Goal: Entertainment & Leisure: Browse casually

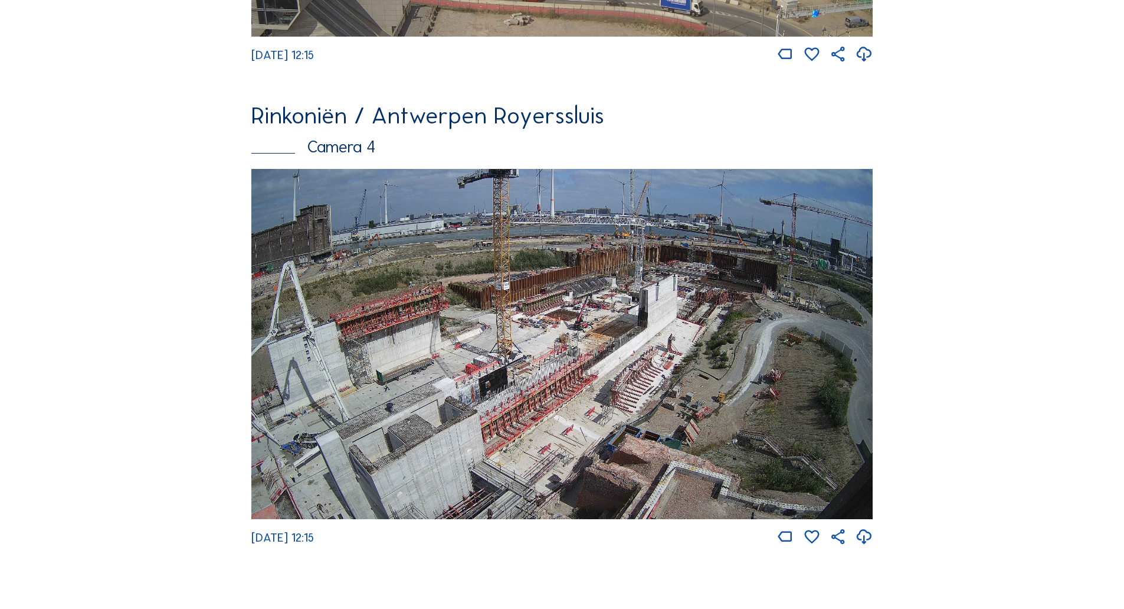
scroll to position [1964, 0]
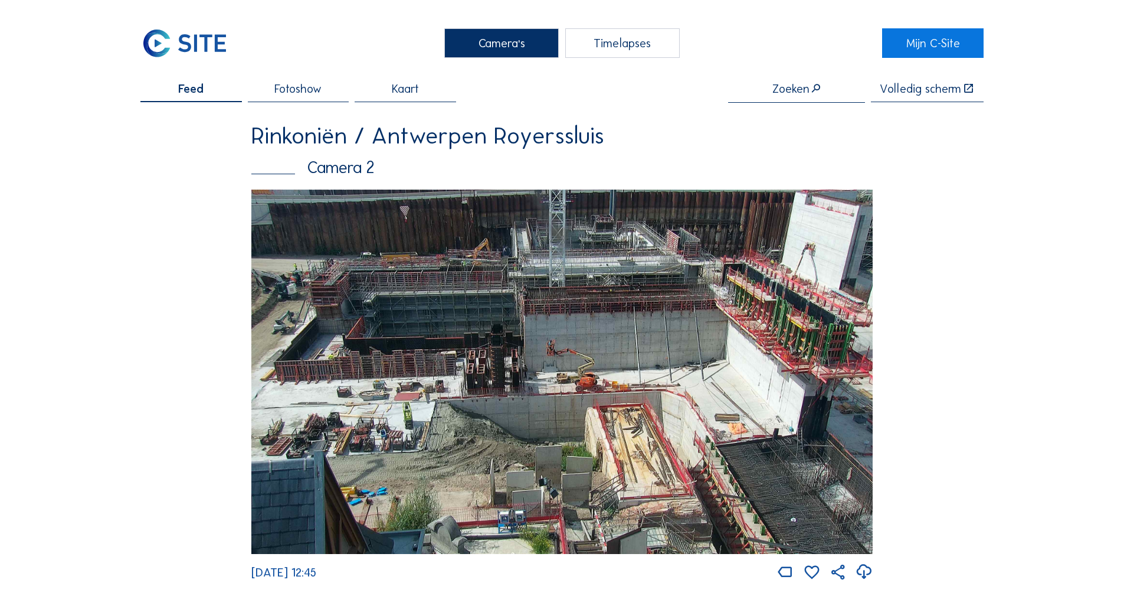
click at [794, 303] on img at bounding box center [561, 371] width 621 height 365
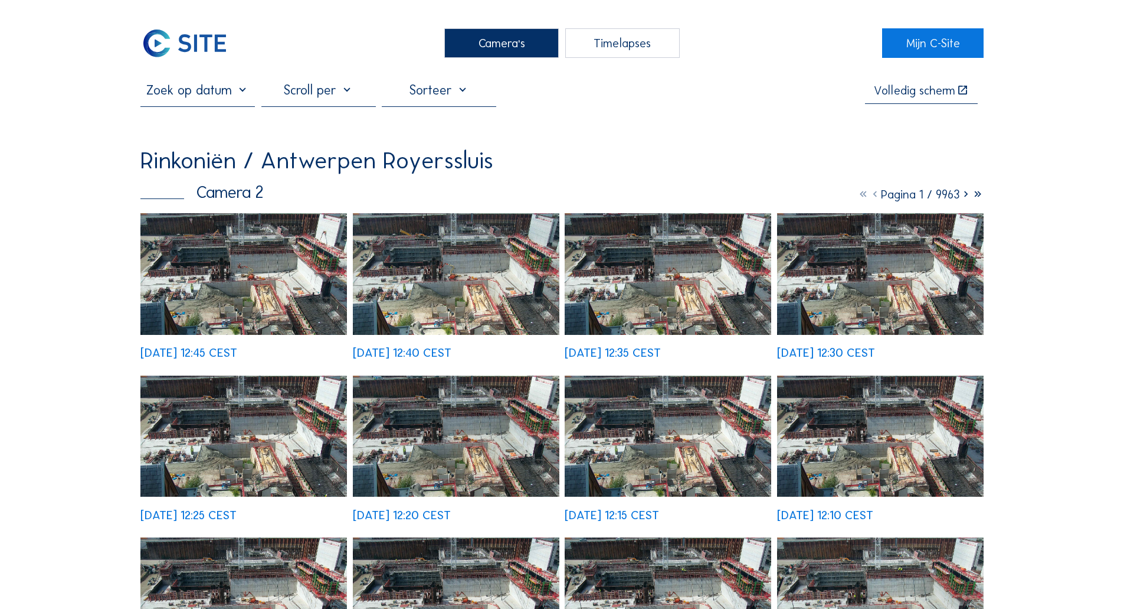
click at [261, 375] on div "We 20 Aug 2025 12:25 CEST" at bounding box center [243, 447] width 207 height 145
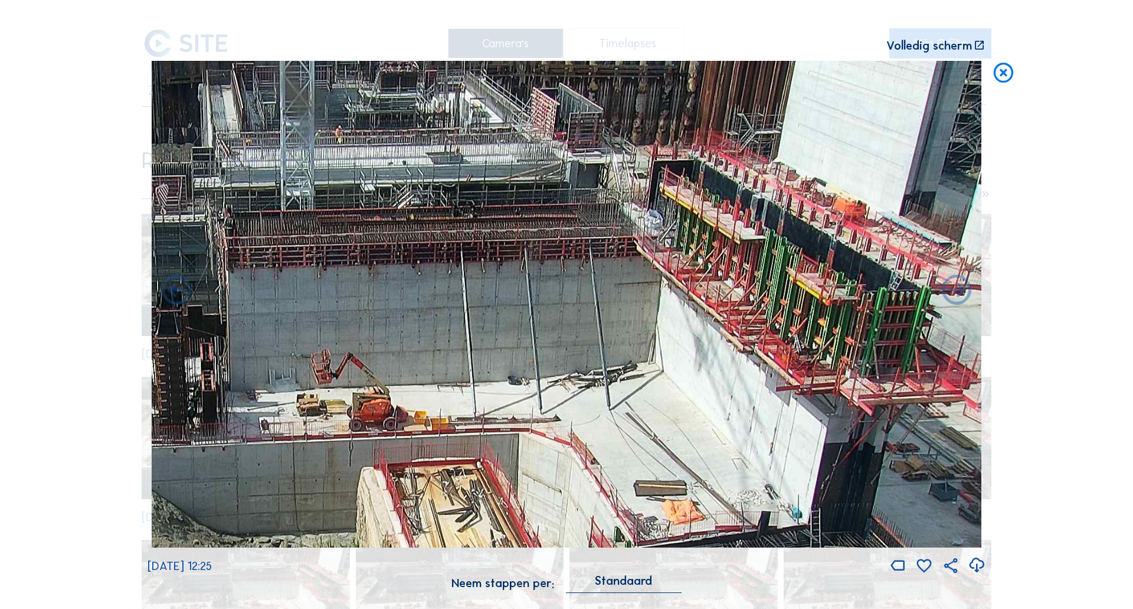
drag, startPoint x: 950, startPoint y: 195, endPoint x: 817, endPoint y: 215, distance: 133.7
click at [799, 218] on img at bounding box center [567, 304] width 830 height 487
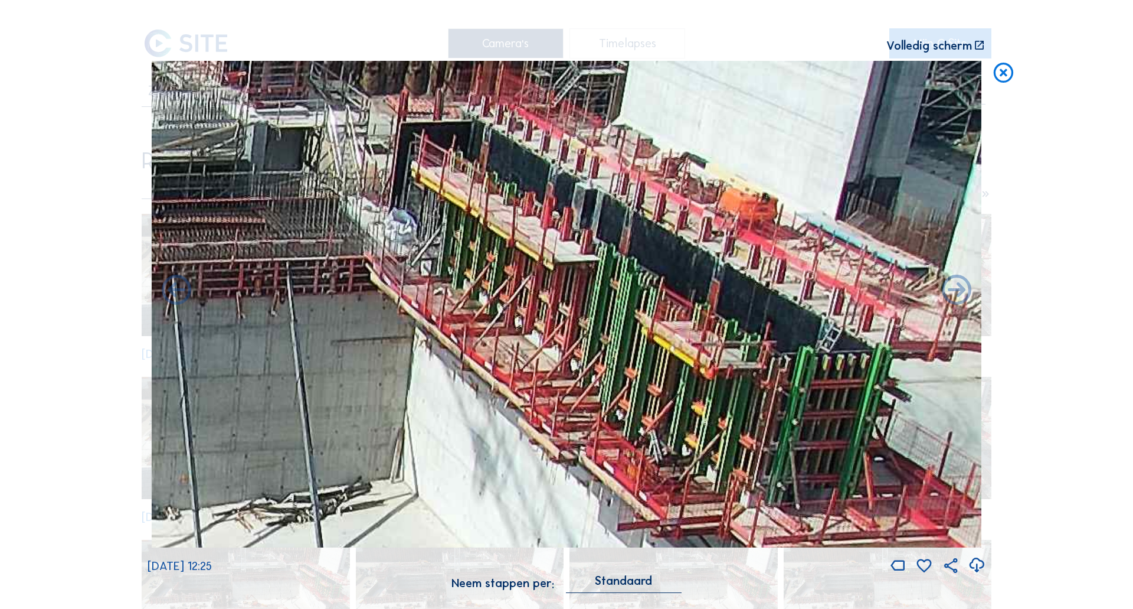
drag, startPoint x: 945, startPoint y: 222, endPoint x: 807, endPoint y: 230, distance: 138.3
click at [807, 230] on img at bounding box center [567, 304] width 830 height 487
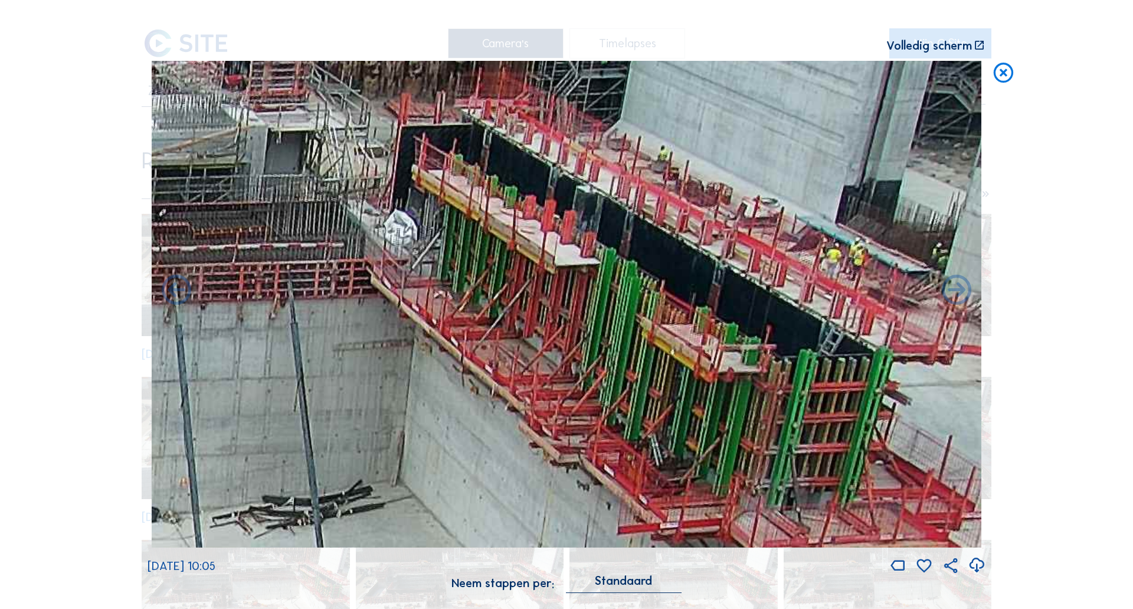
click at [1006, 73] on icon at bounding box center [1004, 73] width 24 height 25
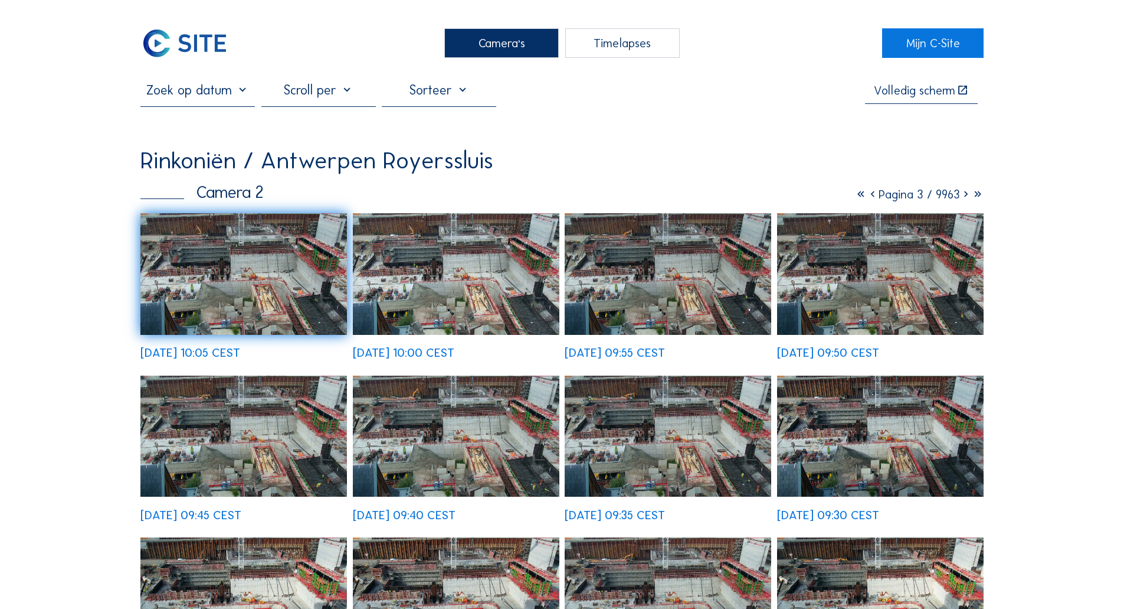
click at [479, 40] on div "Camera's" at bounding box center [501, 43] width 115 height 30
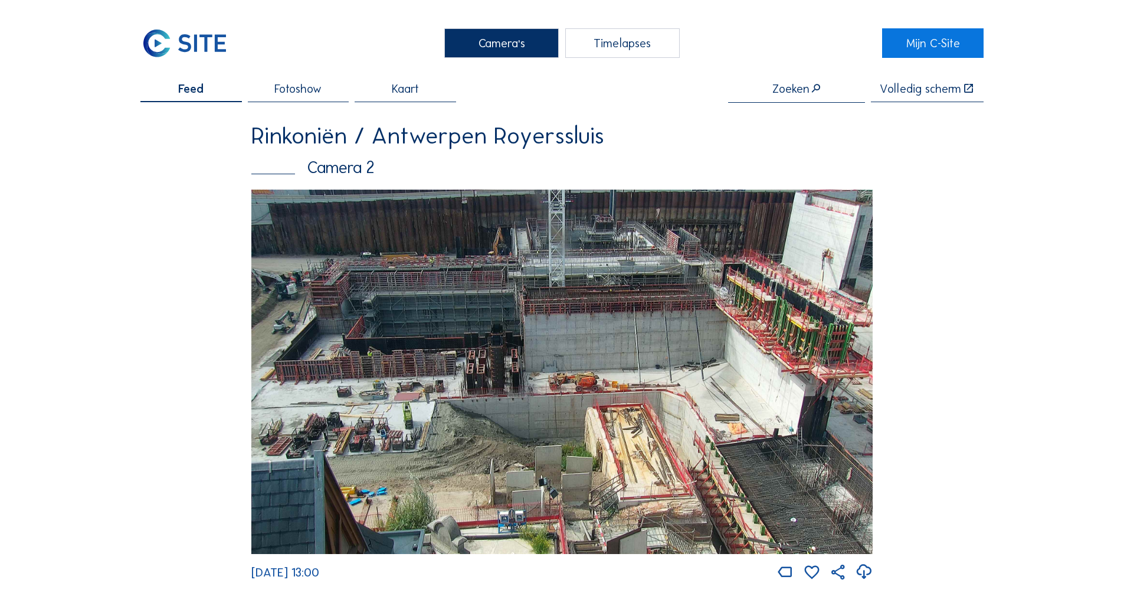
click at [487, 42] on div "Camera's" at bounding box center [501, 43] width 115 height 30
click at [515, 41] on div "Camera's" at bounding box center [501, 43] width 115 height 30
click at [503, 51] on div "Camera's" at bounding box center [501, 43] width 115 height 30
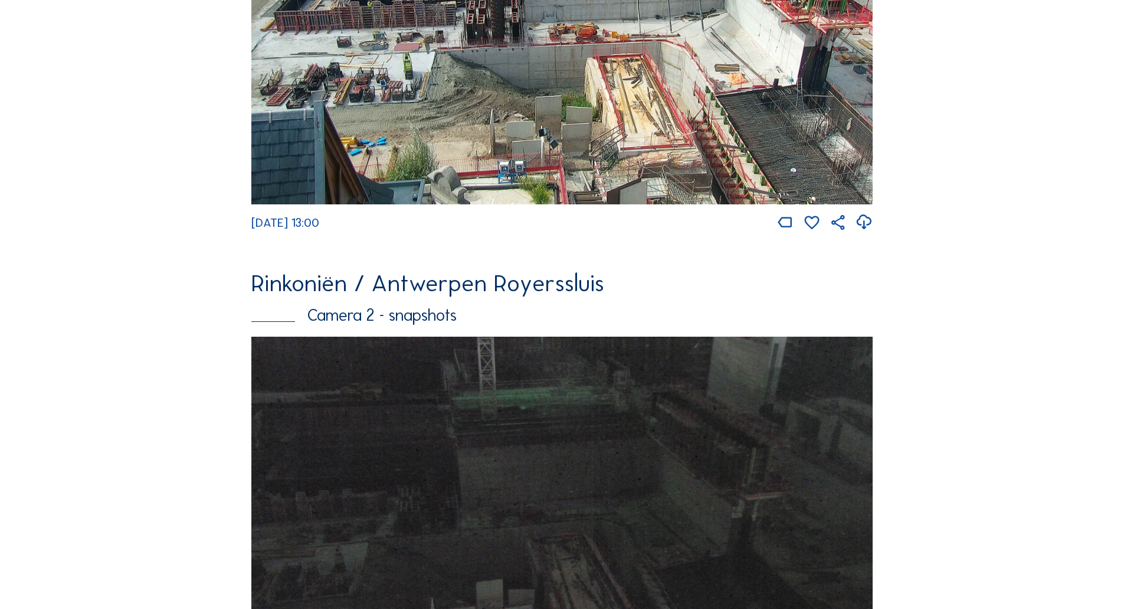
scroll to position [295, 0]
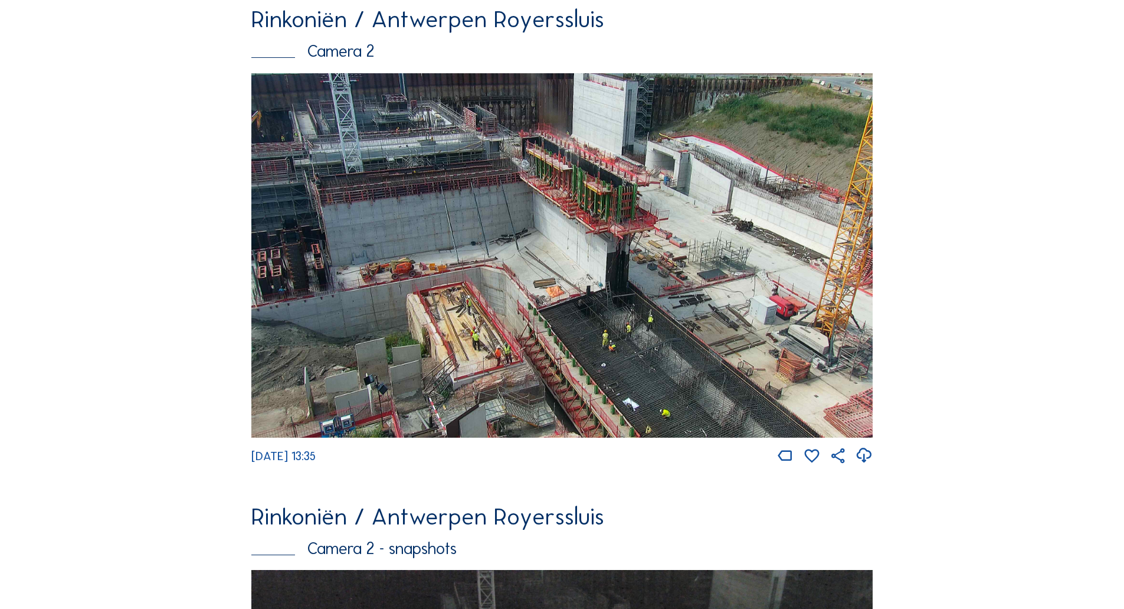
scroll to position [118, 0]
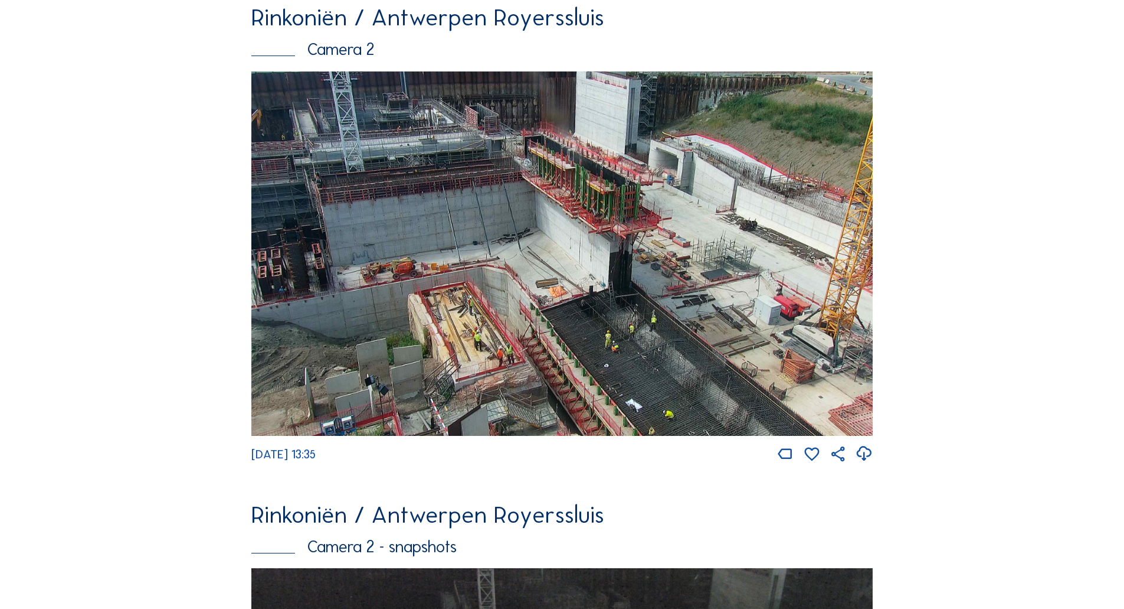
click at [653, 335] on img at bounding box center [561, 253] width 621 height 365
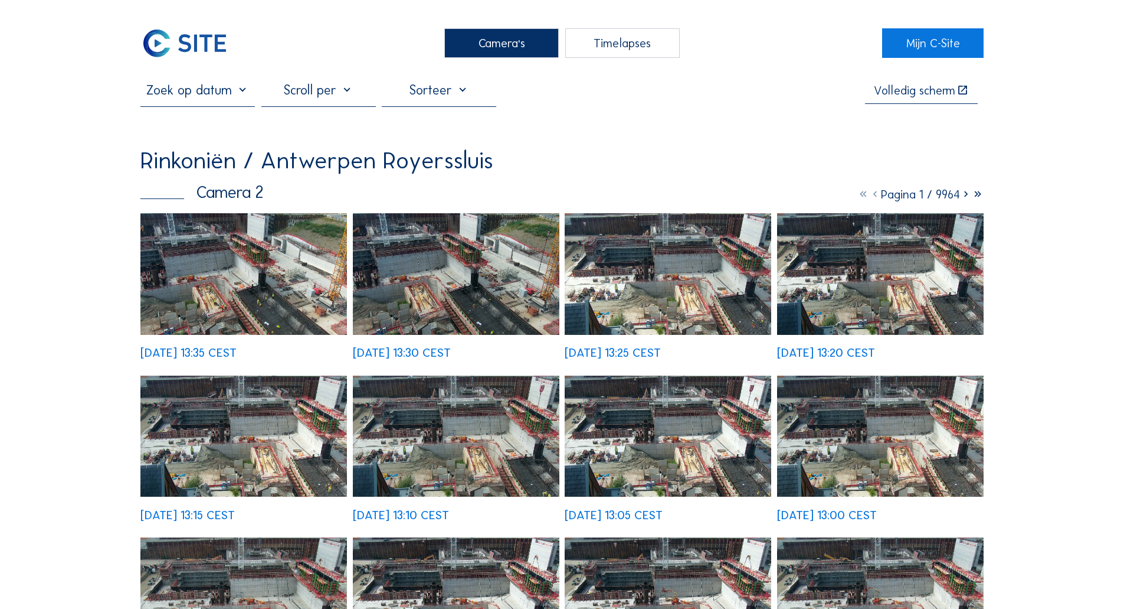
click at [277, 375] on div "We 20 Aug 2025 13:15 CEST" at bounding box center [243, 447] width 207 height 145
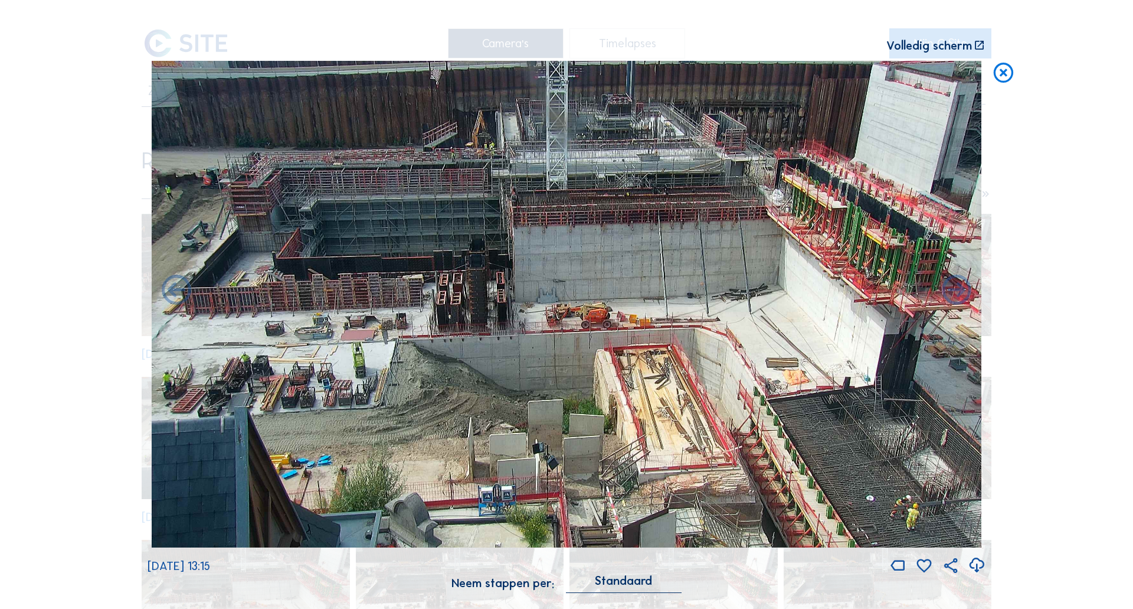
click at [1006, 68] on icon at bounding box center [1004, 73] width 24 height 25
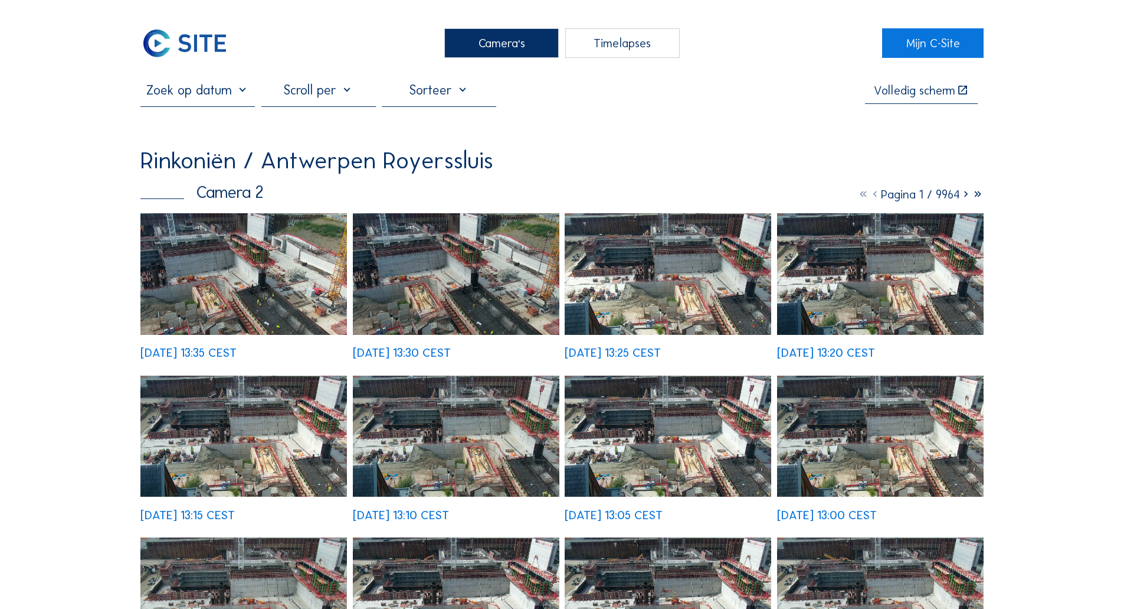
click at [502, 45] on div "Camera's" at bounding box center [501, 43] width 115 height 30
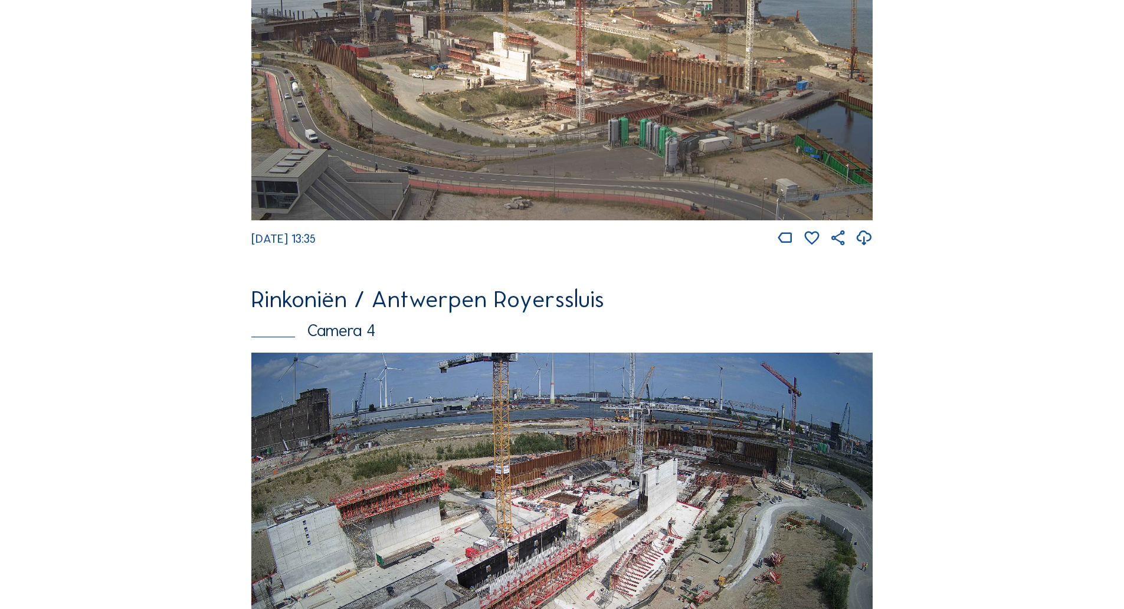
scroll to position [1787, 0]
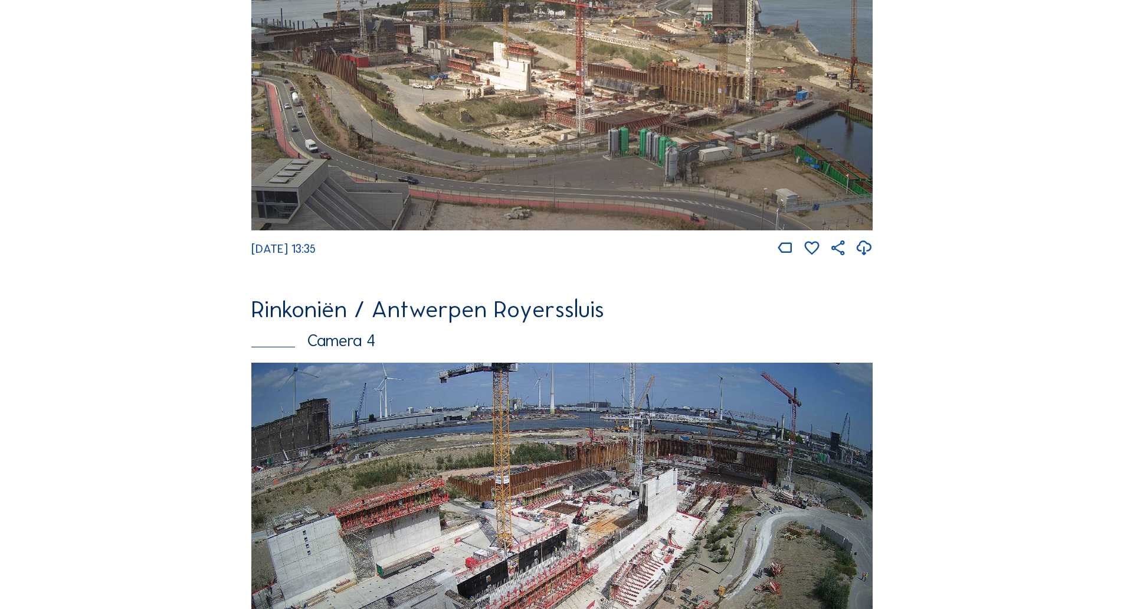
click at [483, 155] on img at bounding box center [561, 55] width 621 height 350
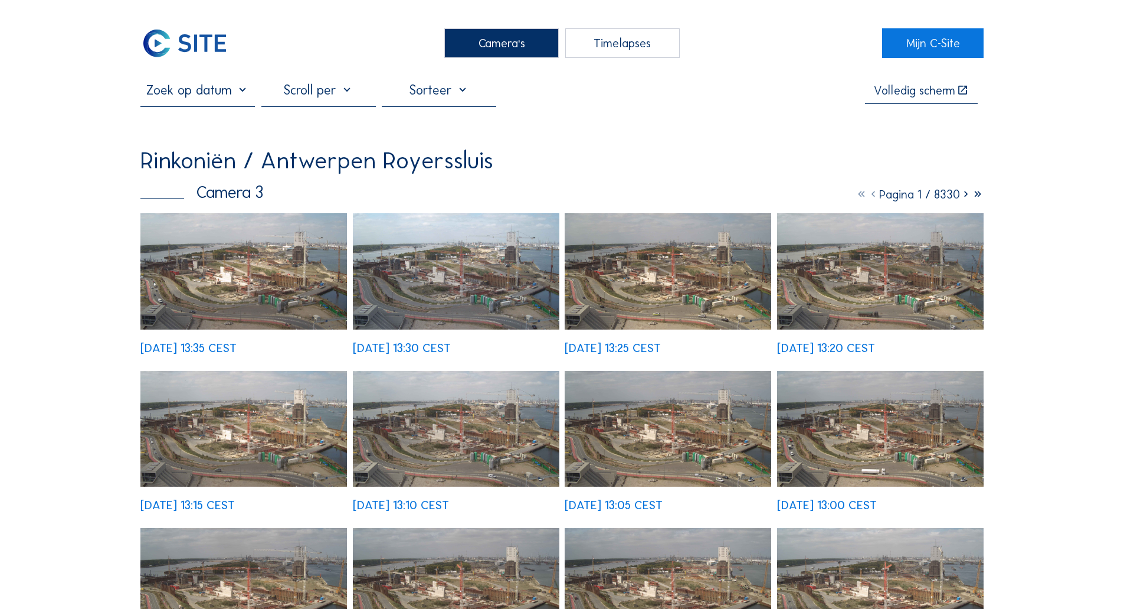
click at [283, 287] on img at bounding box center [243, 271] width 207 height 116
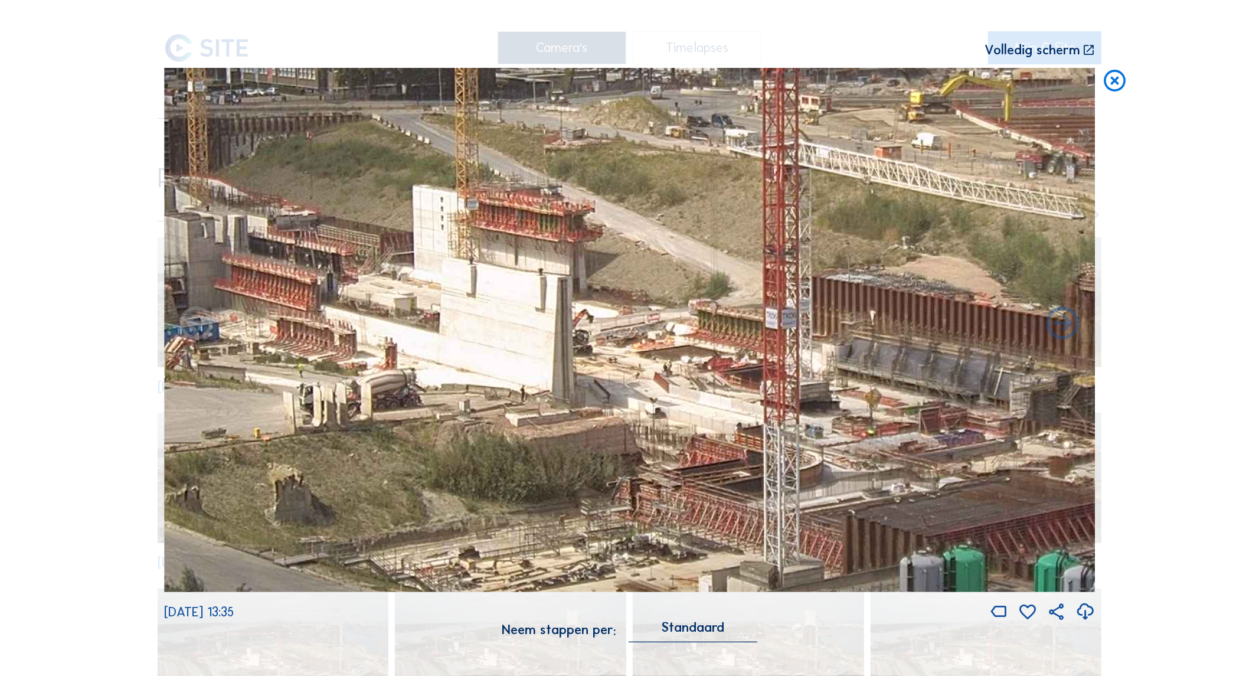
drag, startPoint x: 585, startPoint y: 470, endPoint x: 400, endPoint y: 427, distance: 191.0
click at [400, 427] on img at bounding box center [629, 330] width 931 height 524
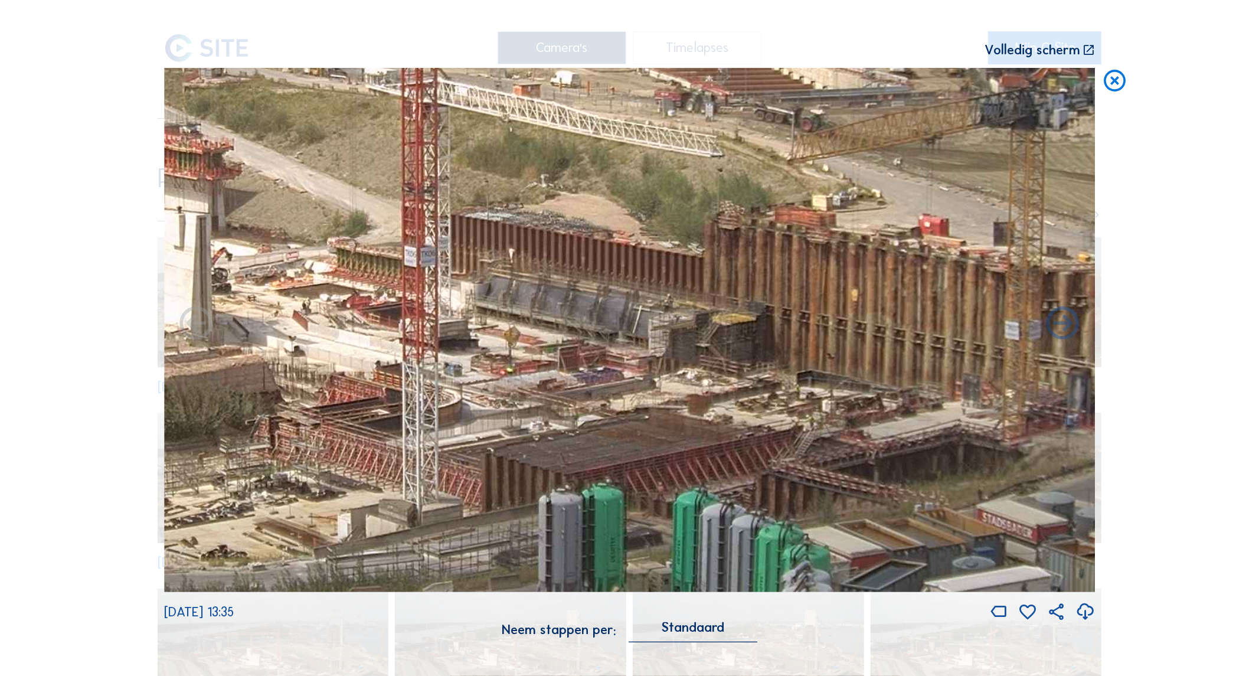
drag, startPoint x: 937, startPoint y: 409, endPoint x: 877, endPoint y: 378, distance: 67.3
click at [876, 378] on img at bounding box center [629, 330] width 931 height 524
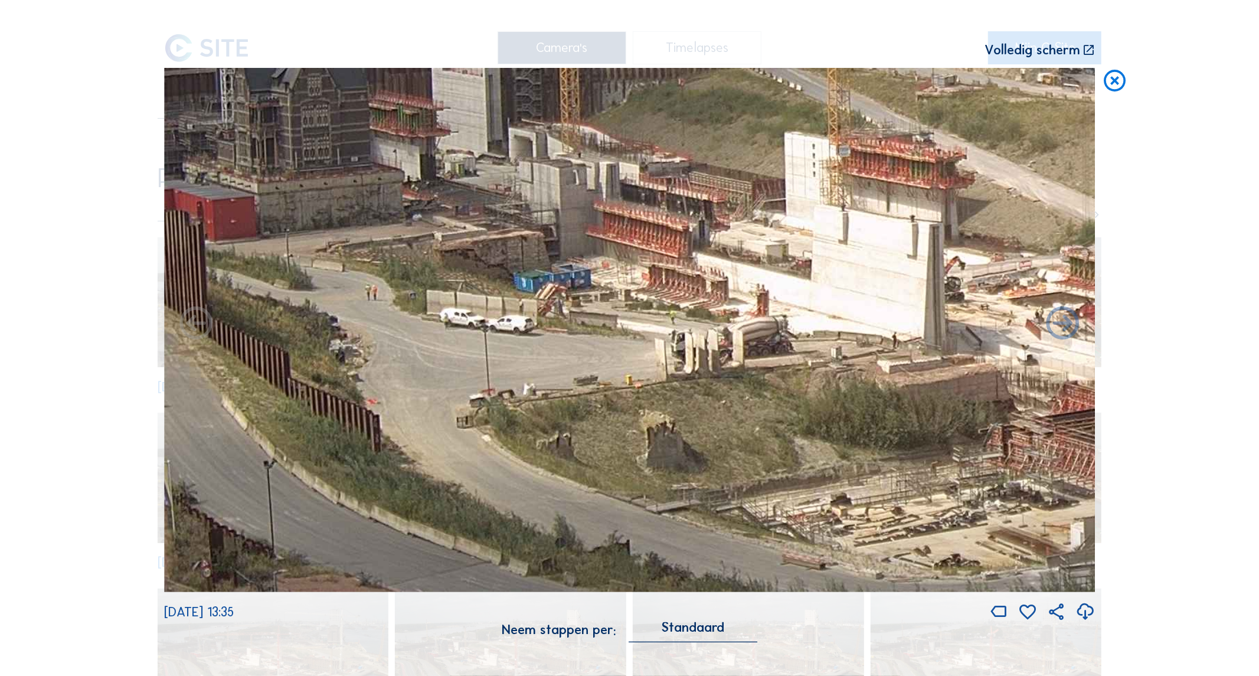
drag, startPoint x: 355, startPoint y: 351, endPoint x: 818, endPoint y: 361, distance: 463.4
click at [818, 361] on img at bounding box center [629, 330] width 931 height 524
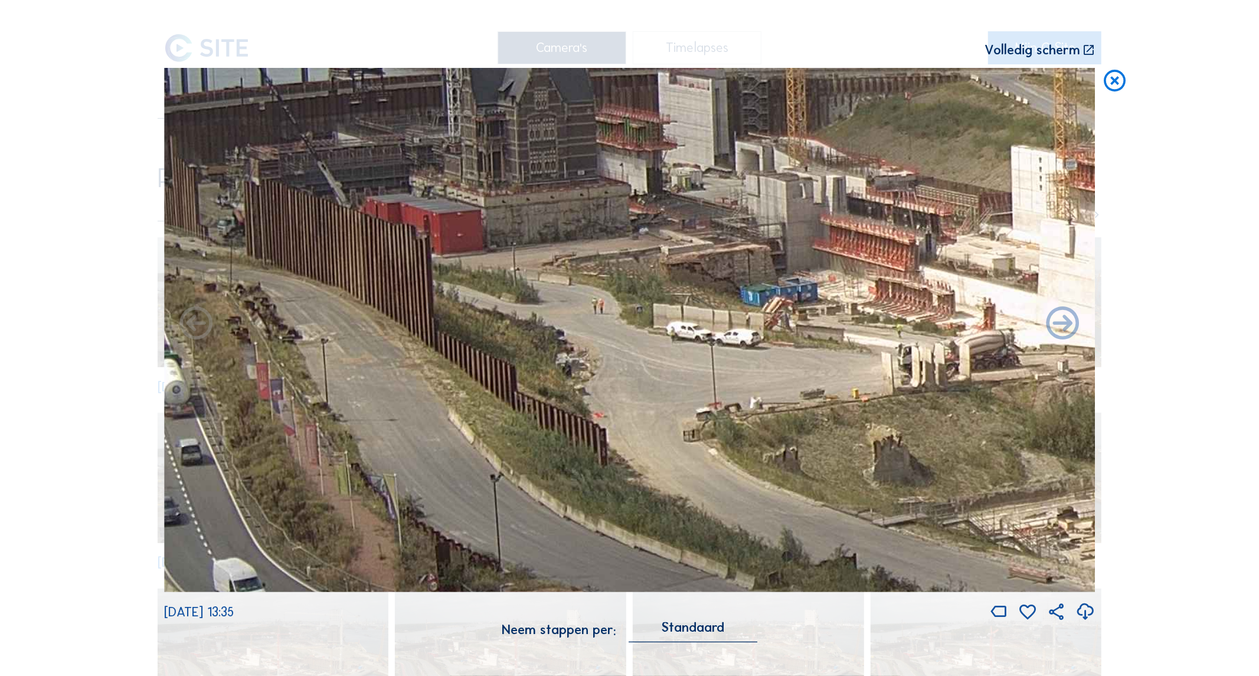
drag, startPoint x: 361, startPoint y: 248, endPoint x: 581, endPoint y: 260, distance: 219.9
click at [581, 260] on img at bounding box center [629, 330] width 931 height 524
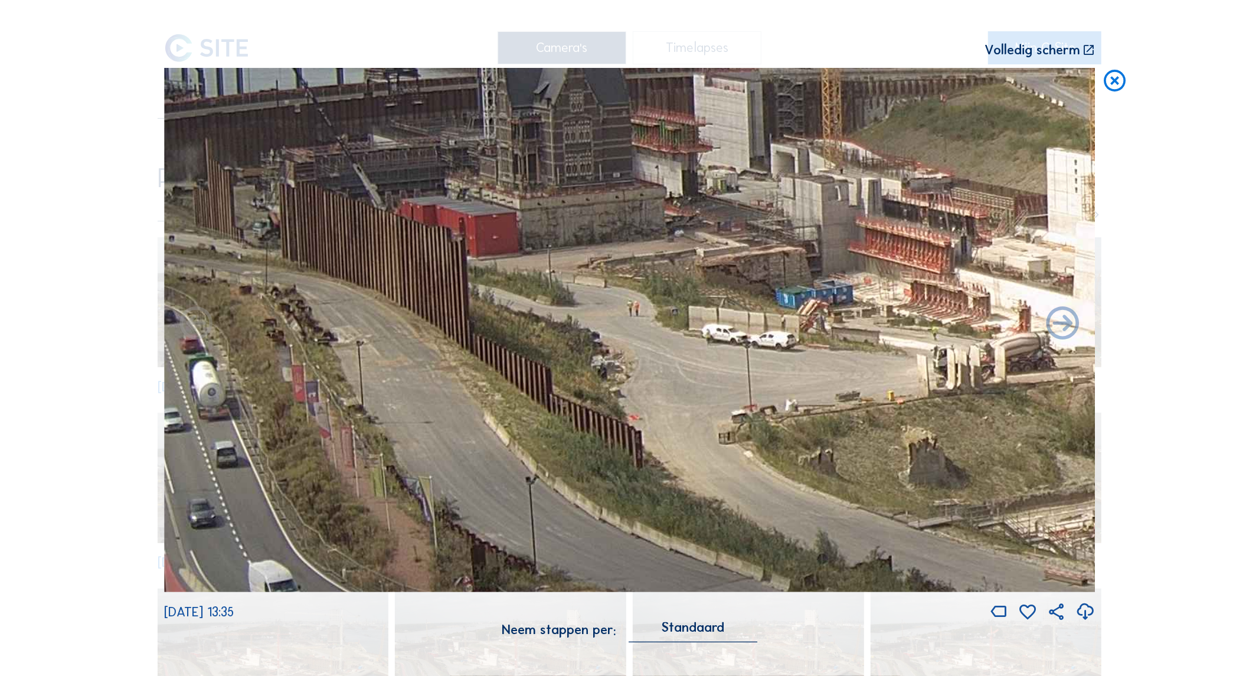
click at [1118, 75] on icon at bounding box center [1114, 81] width 27 height 27
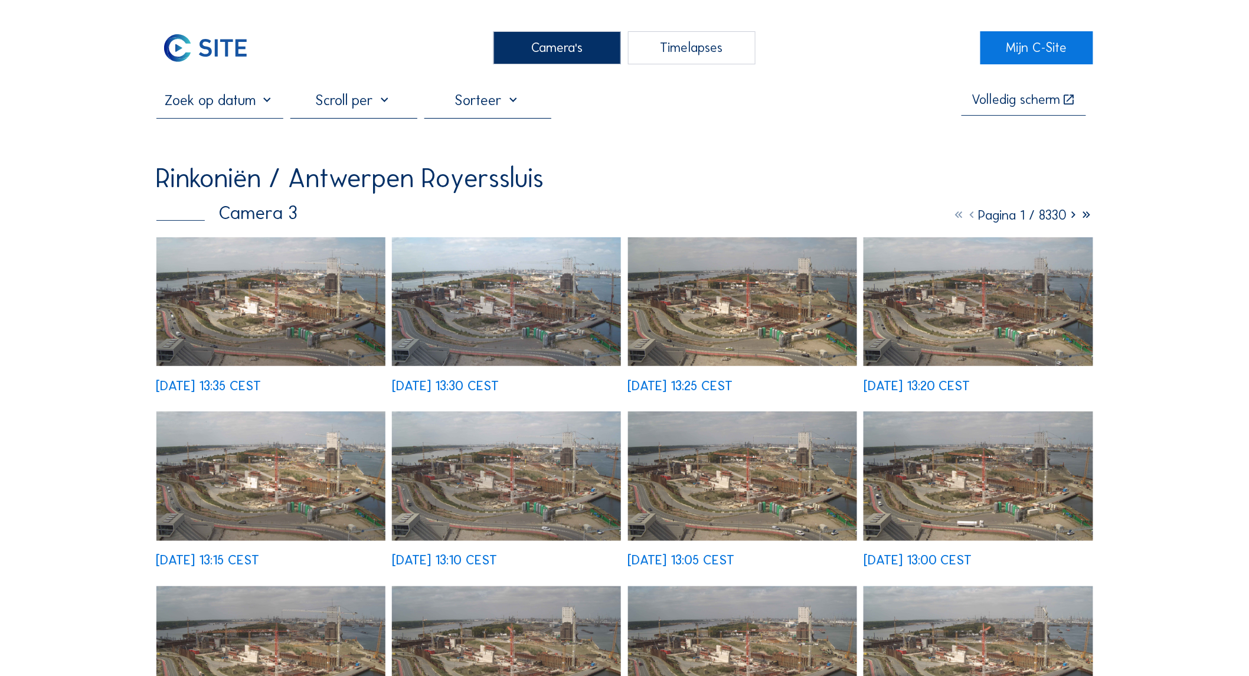
click at [283, 279] on div "We 20 Aug 2025 13:35 CEST" at bounding box center [270, 315] width 229 height 156
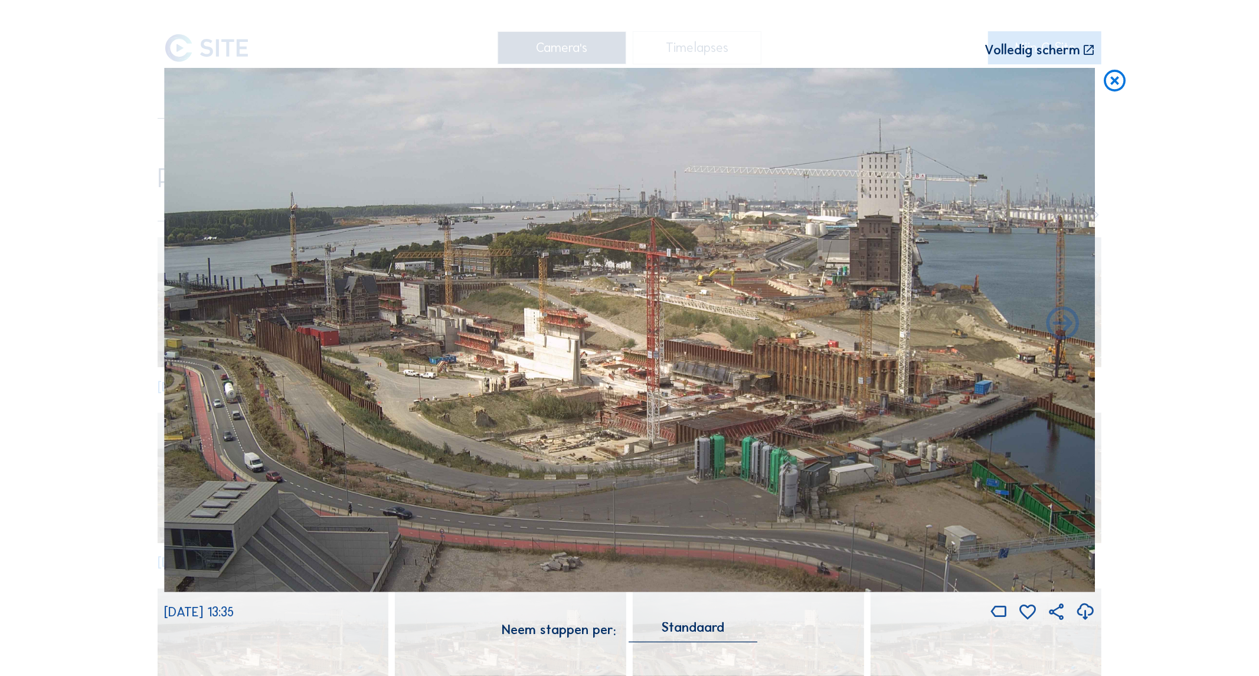
click at [1117, 83] on icon at bounding box center [1114, 81] width 27 height 27
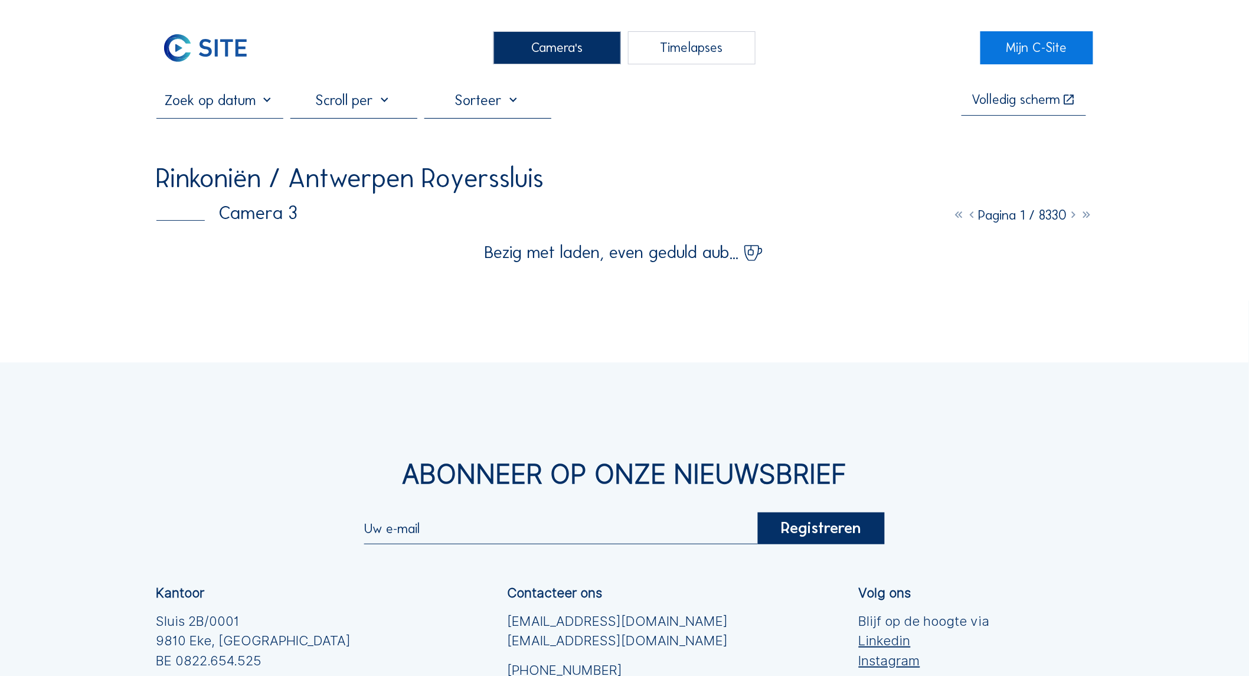
click at [526, 38] on div "Camera's" at bounding box center [556, 47] width 127 height 33
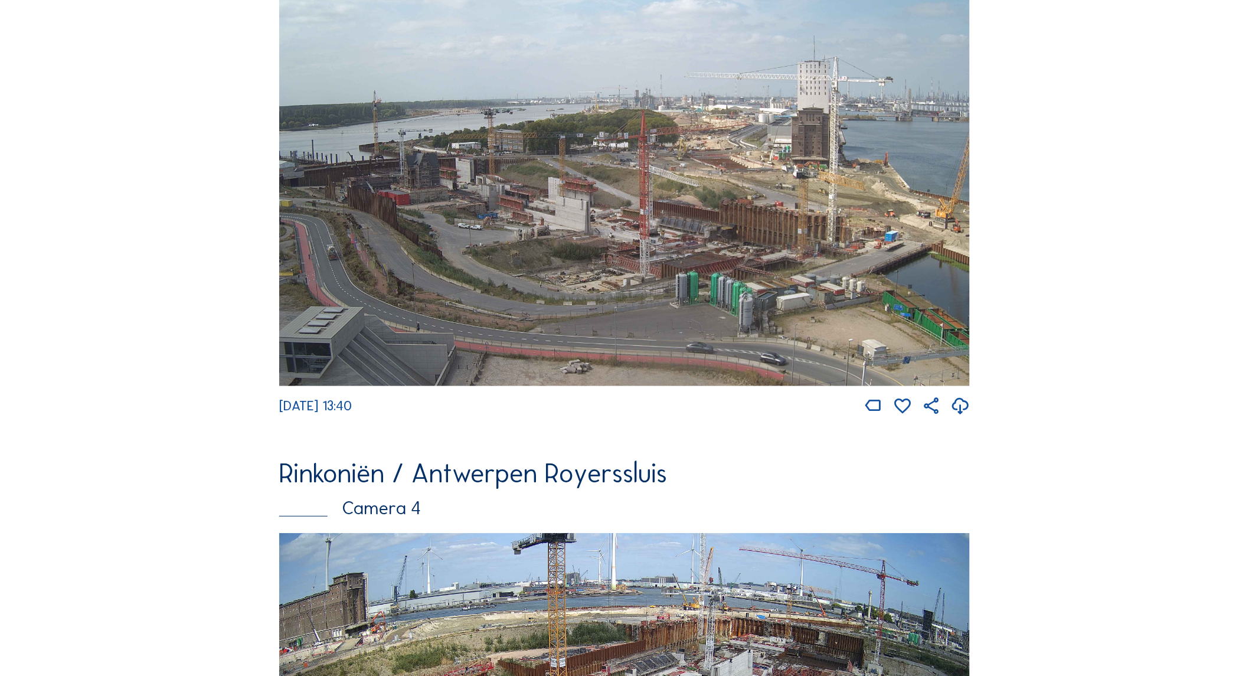
scroll to position [1788, 0]
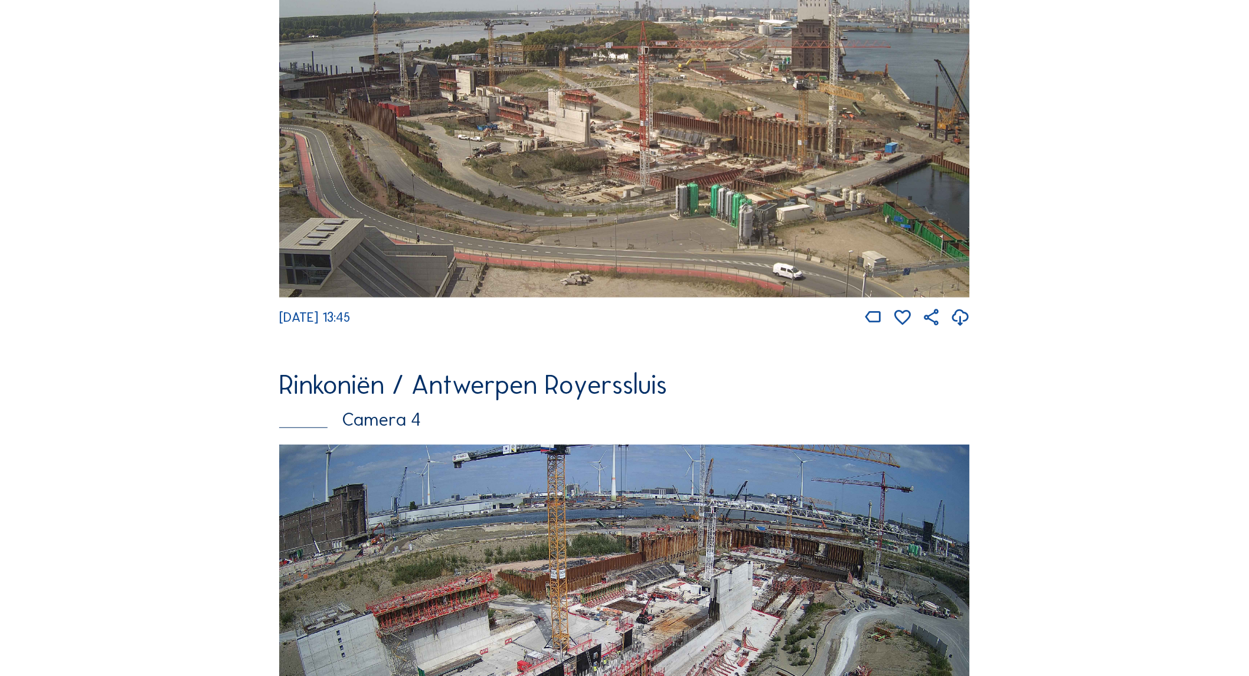
scroll to position [1919, 0]
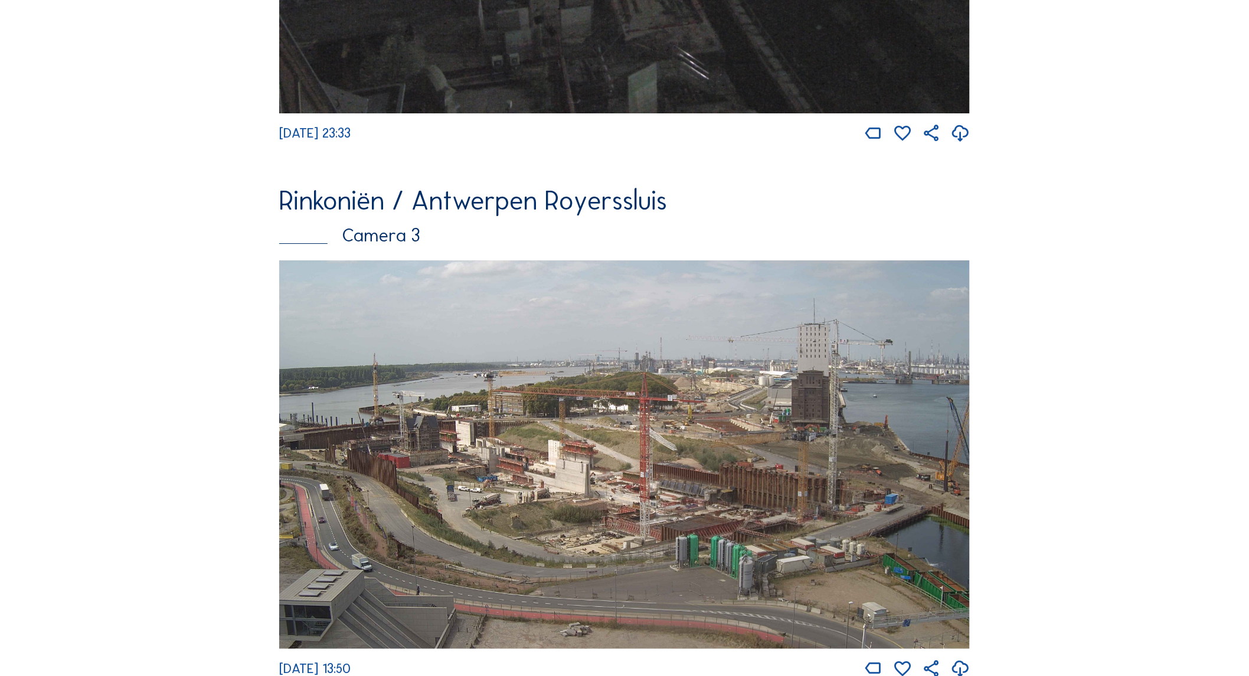
scroll to position [1329, 0]
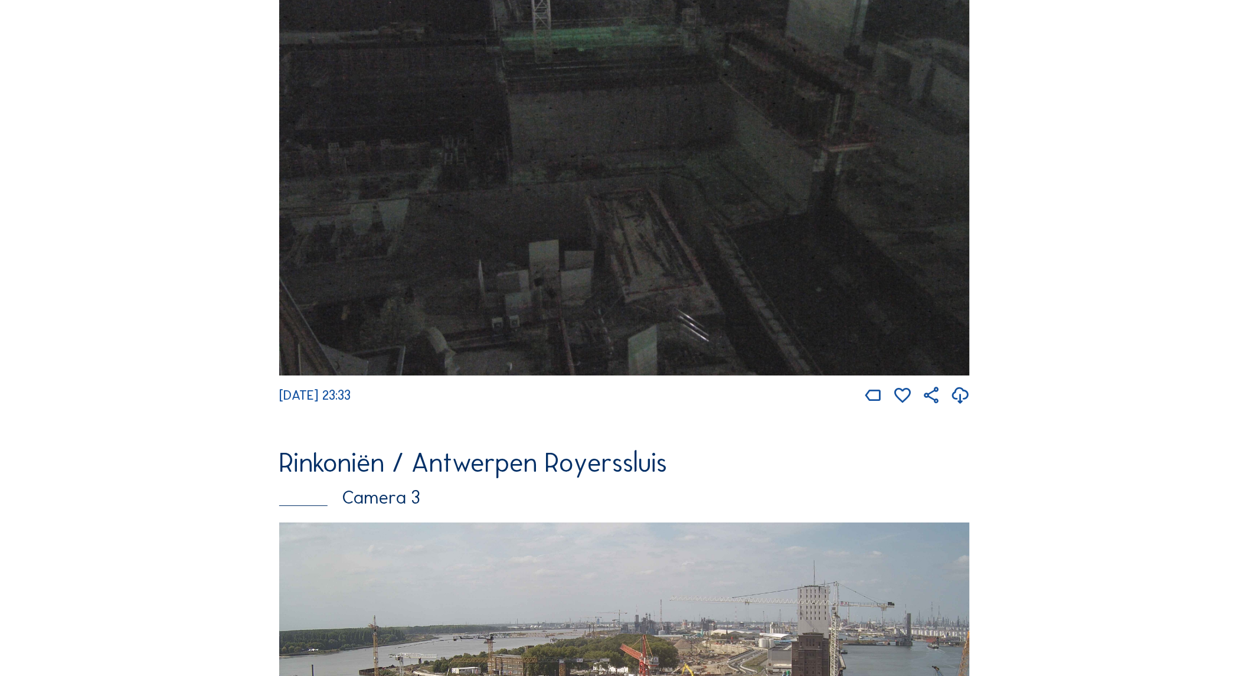
scroll to position [1722, 0]
